Goal: Task Accomplishment & Management: Manage account settings

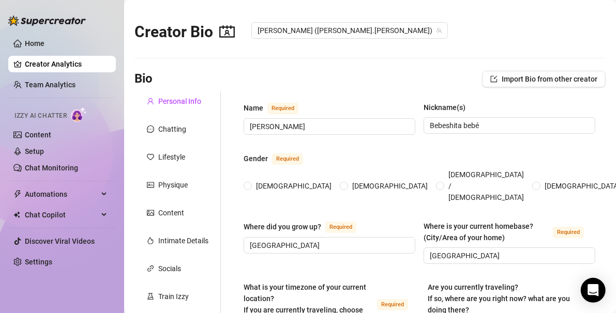
radio input "true"
type input "[DATE]"
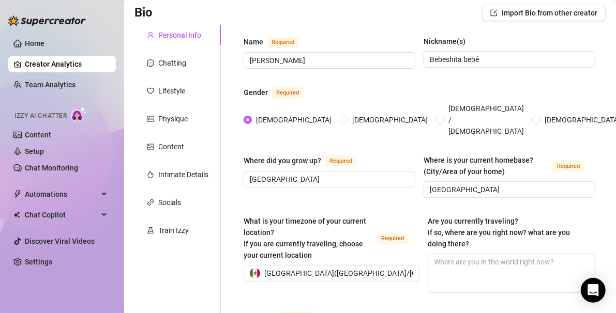
scroll to position [17, 0]
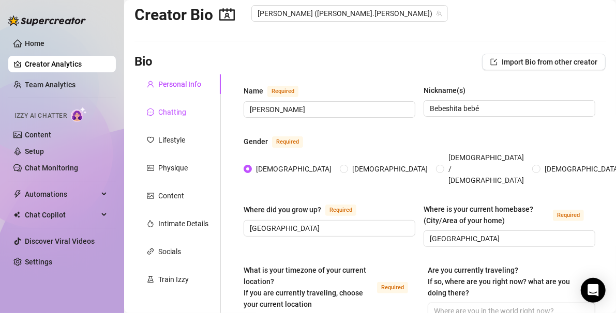
click at [176, 114] on div "Chatting" at bounding box center [172, 112] width 28 height 11
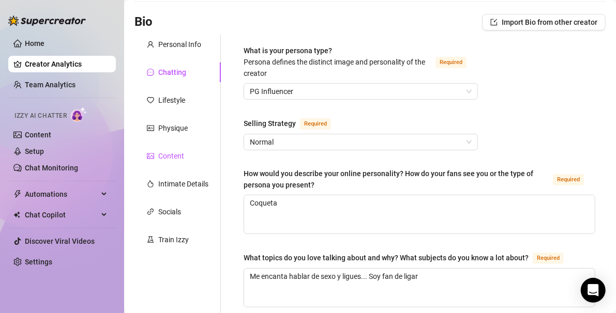
scroll to position [54, 0]
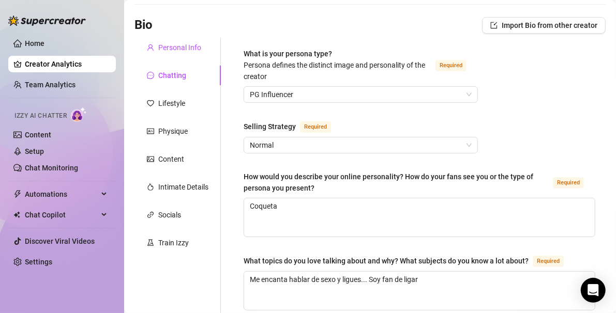
click at [175, 50] on div "Personal Info" at bounding box center [179, 47] width 43 height 11
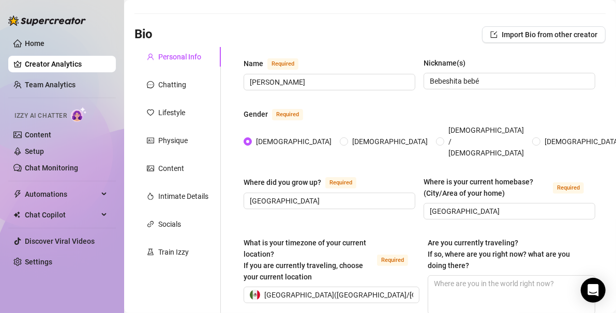
scroll to position [10, 0]
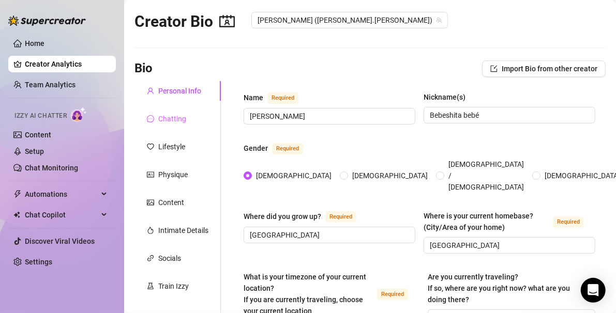
click at [178, 112] on div "Chatting" at bounding box center [177, 119] width 86 height 20
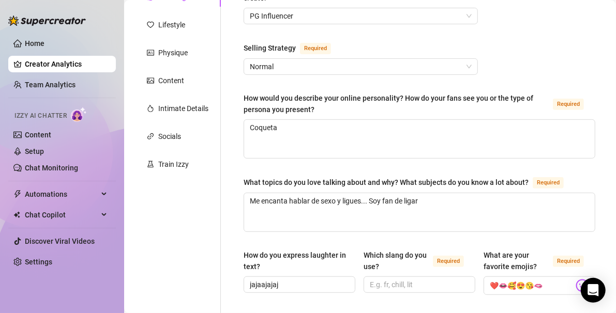
scroll to position [155, 0]
